Goal: Information Seeking & Learning: Understand process/instructions

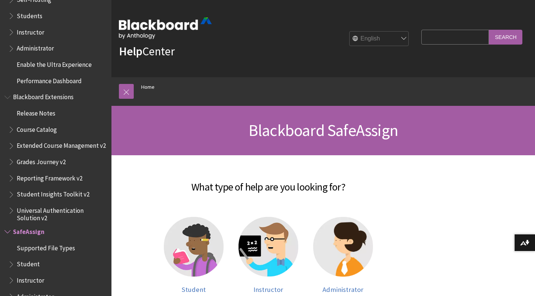
scroll to position [46, 0]
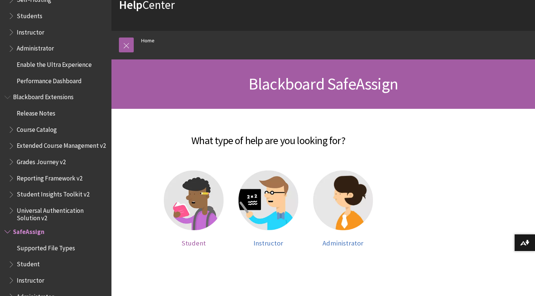
click at [202, 194] on img at bounding box center [194, 201] width 60 height 60
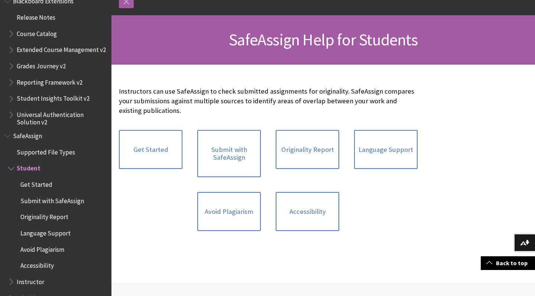
scroll to position [92, 0]
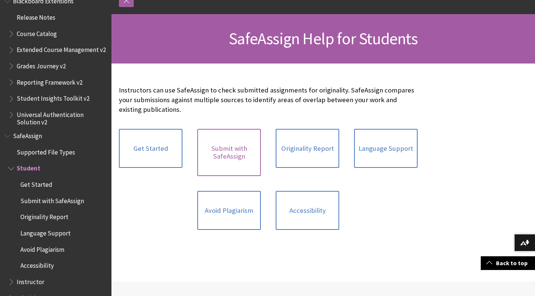
click at [238, 153] on link "Submit with SafeAssign" at bounding box center [229, 152] width 64 height 47
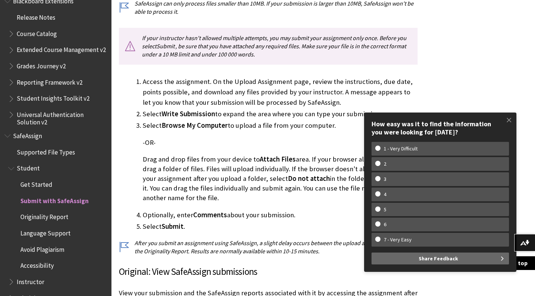
scroll to position [274, 0]
click at [330, 77] on li "Access the assignment. On the Upload Assignment page, review the instructions, …" at bounding box center [280, 92] width 275 height 31
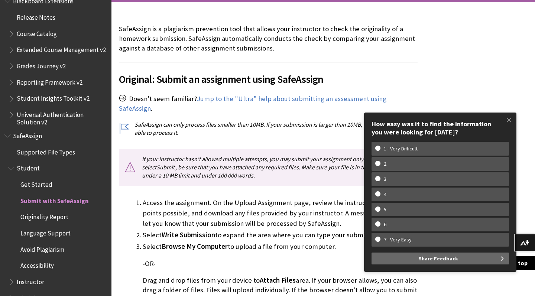
scroll to position [193, 0]
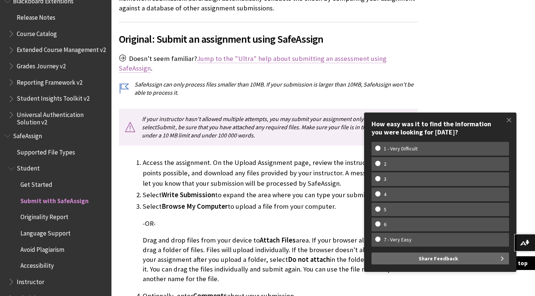
click at [266, 58] on link "Jump to the "Ultra" help about submitting an assessment using SafeAssign" at bounding box center [253, 63] width 268 height 19
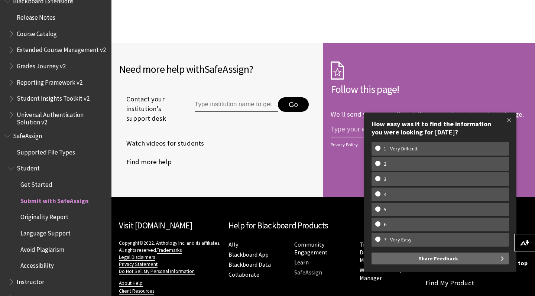
scroll to position [1804, 0]
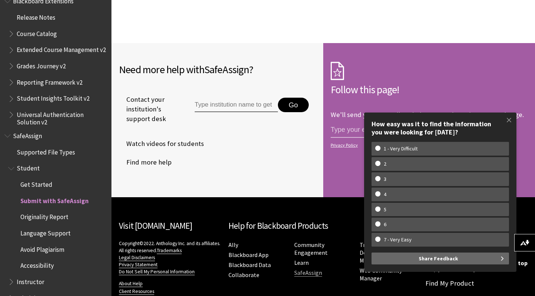
click at [305, 269] on link "SafeAssign" at bounding box center [308, 273] width 28 height 8
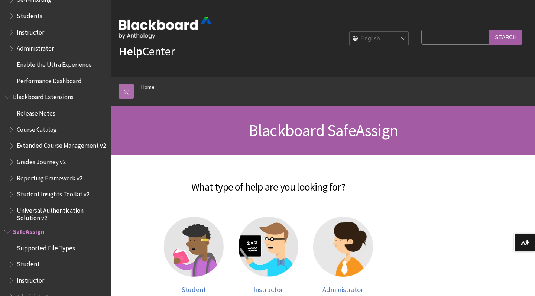
click at [129, 85] on link at bounding box center [126, 91] width 15 height 15
